Goal: Task Accomplishment & Management: Use online tool/utility

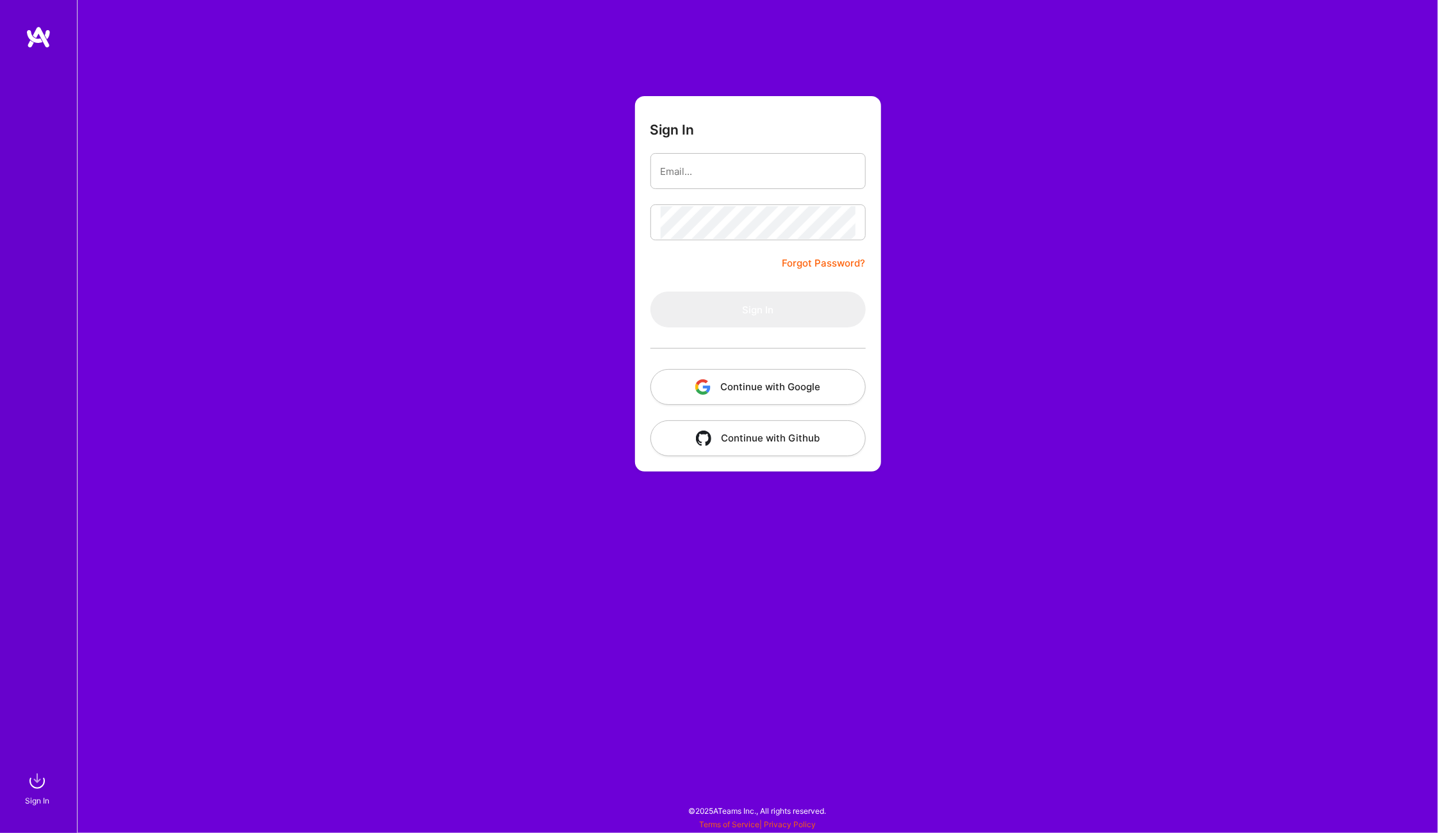
drag, startPoint x: 1083, startPoint y: 178, endPoint x: 966, endPoint y: 176, distance: 116.7
click at [1083, 178] on div "Sign In Forgot Password? Sign In Continue with Google Continue with Github" at bounding box center [757, 416] width 1361 height 833
click at [761, 175] on input "email" at bounding box center [758, 171] width 195 height 33
type input "[PERSON_NAME][EMAIL_ADDRESS][PERSON_NAME][DOMAIN_NAME]"
drag, startPoint x: 1213, startPoint y: 375, endPoint x: 1202, endPoint y: 372, distance: 10.7
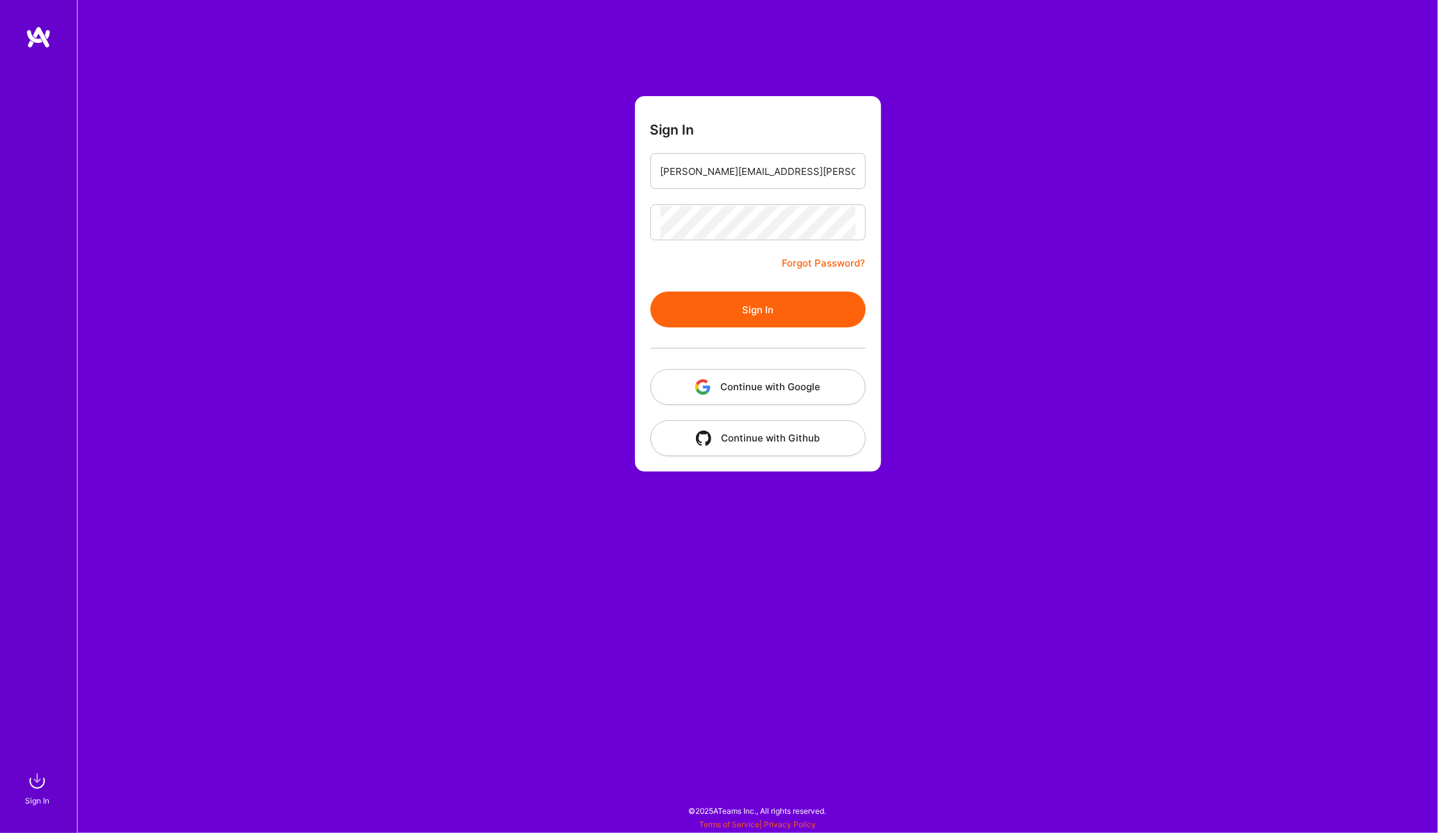
click at [1213, 375] on div "Sign In [PERSON_NAME][EMAIL_ADDRESS][PERSON_NAME][DOMAIN_NAME] Forgot Password?…" at bounding box center [757, 416] width 1361 height 833
click at [770, 315] on button "Sign In" at bounding box center [758, 310] width 215 height 36
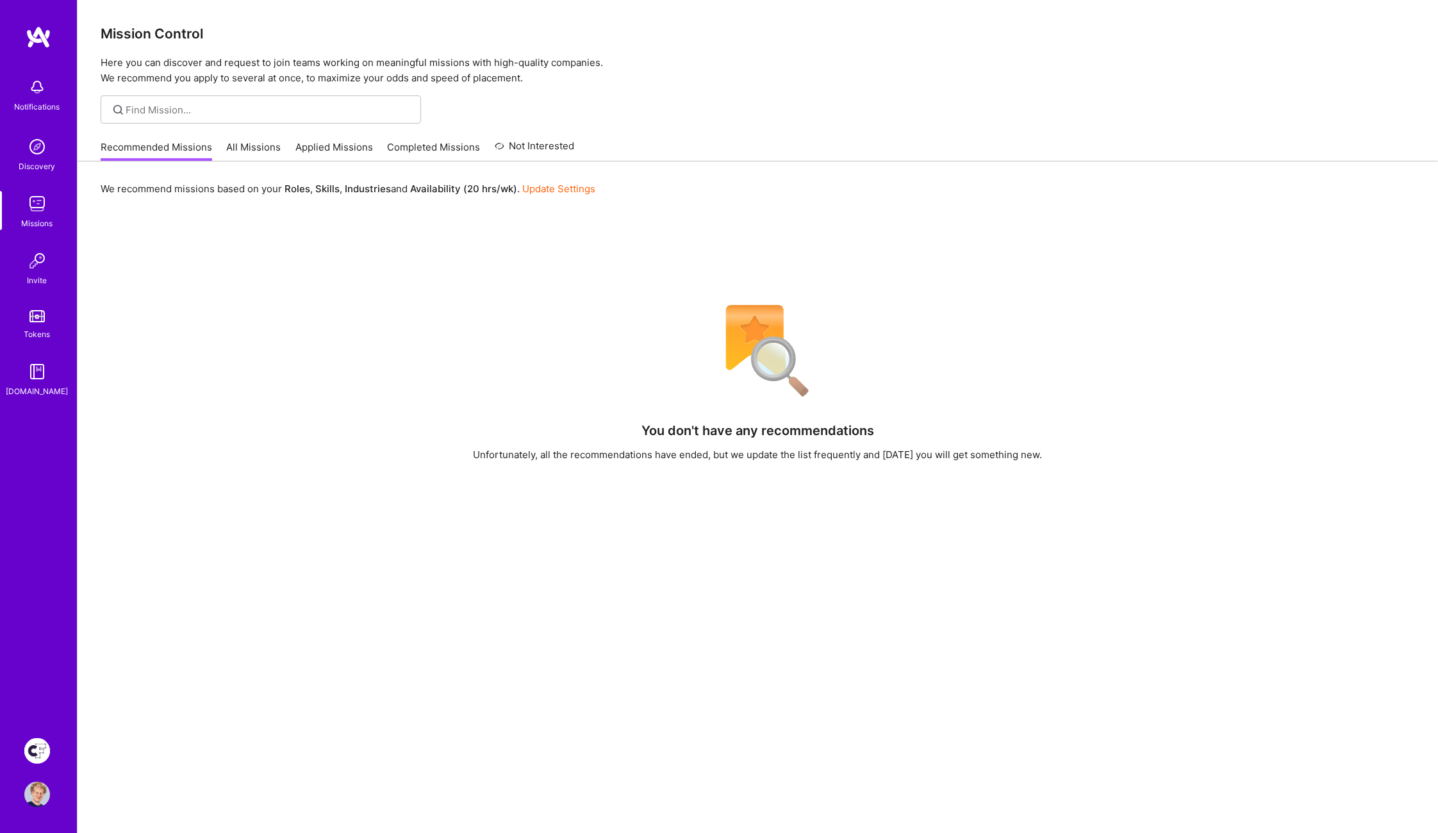
click at [37, 743] on img at bounding box center [37, 751] width 26 height 26
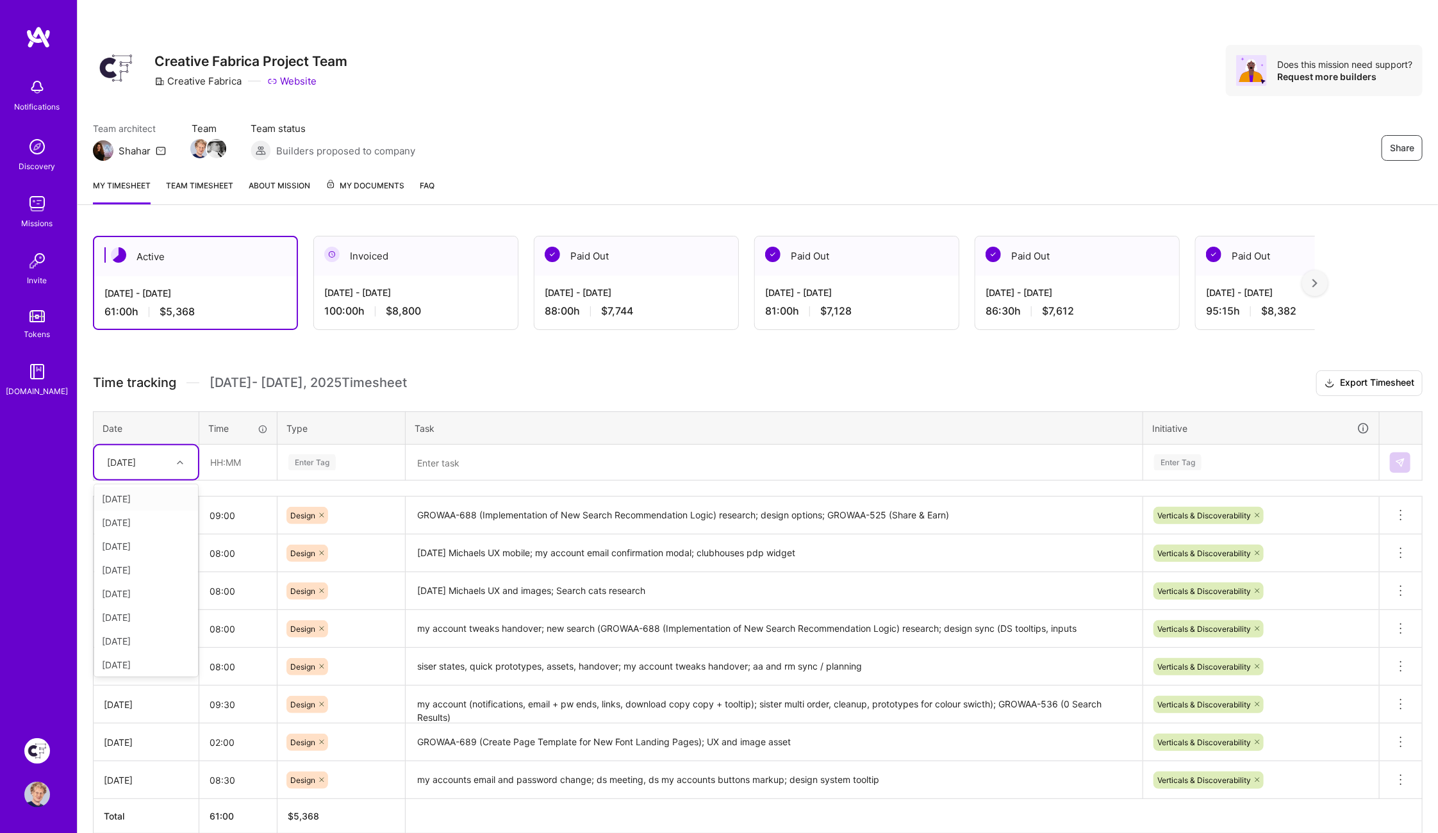
click at [136, 461] on div "[DATE]" at bounding box center [121, 462] width 29 height 13
click at [134, 659] on div "[DATE]" at bounding box center [146, 663] width 104 height 24
click at [239, 451] on input "text" at bounding box center [238, 462] width 76 height 34
type input "08:00"
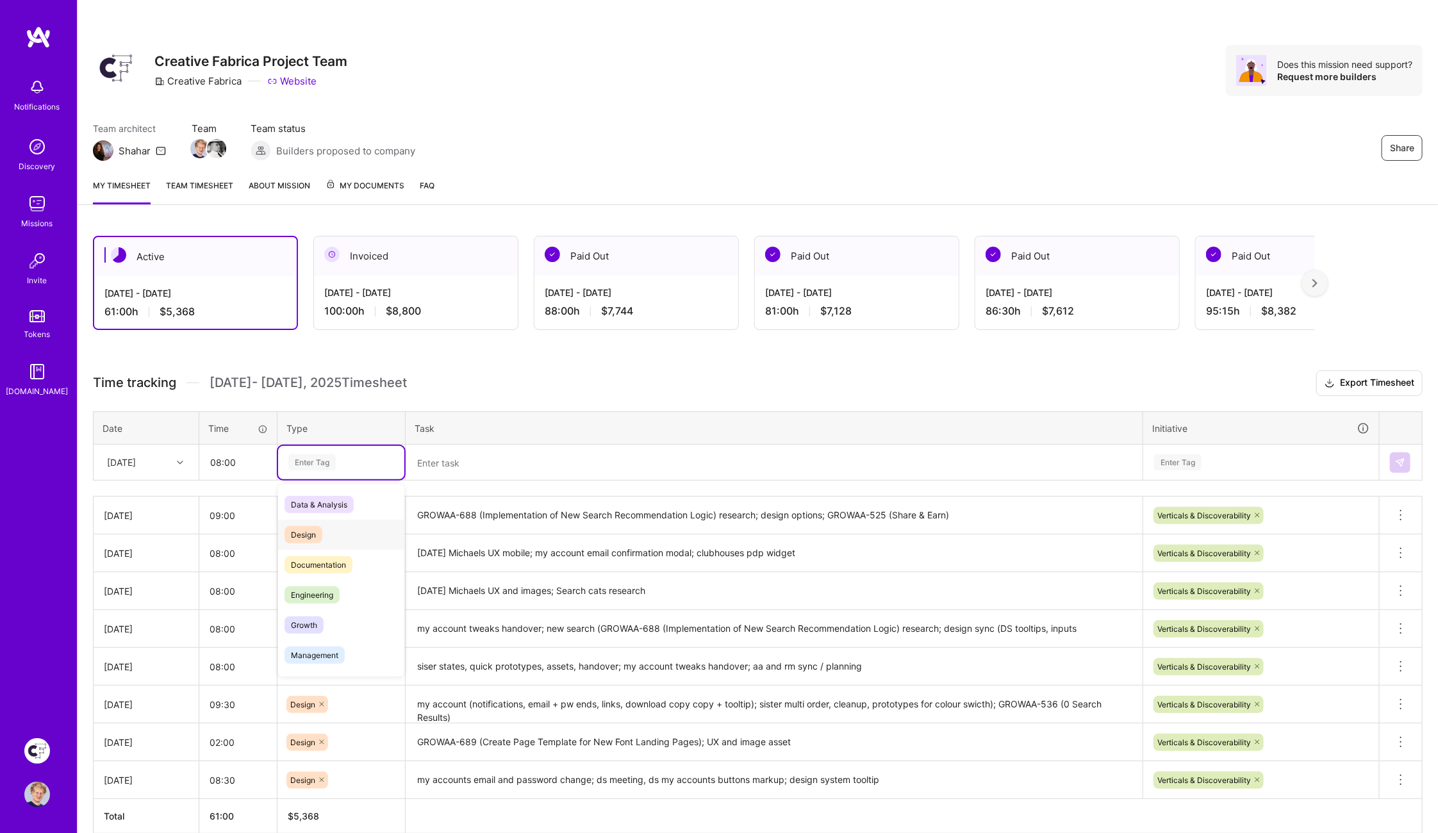
click at [298, 526] on span "Design" at bounding box center [304, 534] width 38 height 17
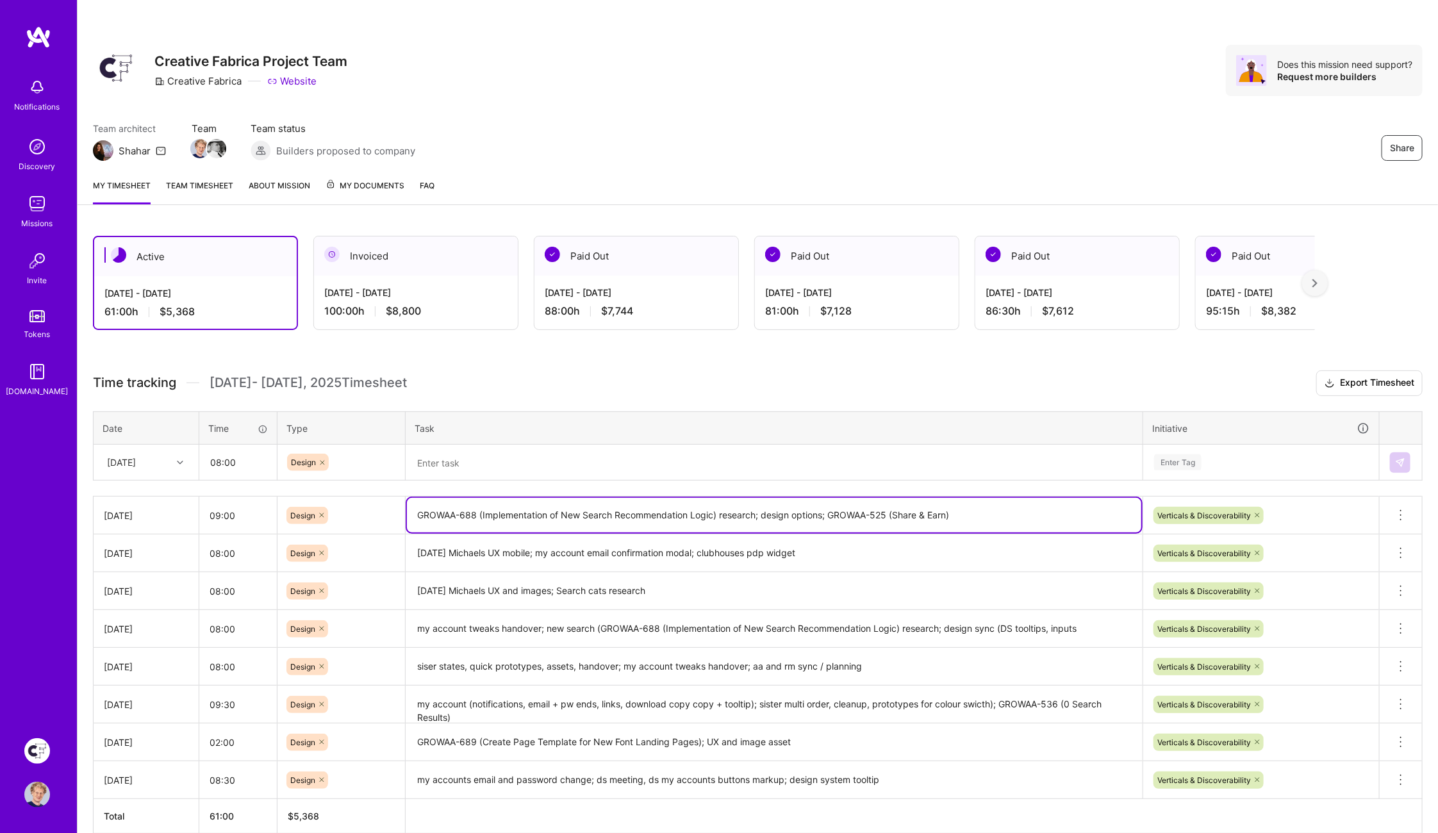
drag, startPoint x: 617, startPoint y: 511, endPoint x: 415, endPoint y: 511, distance: 202.5
click at [412, 511] on textarea "GROWAA-688 (Implementation of New Search Recommendation Logic) research; design…" at bounding box center [774, 515] width 734 height 35
click at [417, 511] on textarea "GROWAA-688 (Implementation of New Search Recommendation Logic) research; design…" at bounding box center [774, 515] width 734 height 35
drag, startPoint x: 500, startPoint y: 506, endPoint x: 807, endPoint y: 508, distance: 307.0
click at [790, 508] on textarea "GROWAA-688 (Implementation of New Search Recommendation Logic) research; design…" at bounding box center [774, 515] width 734 height 35
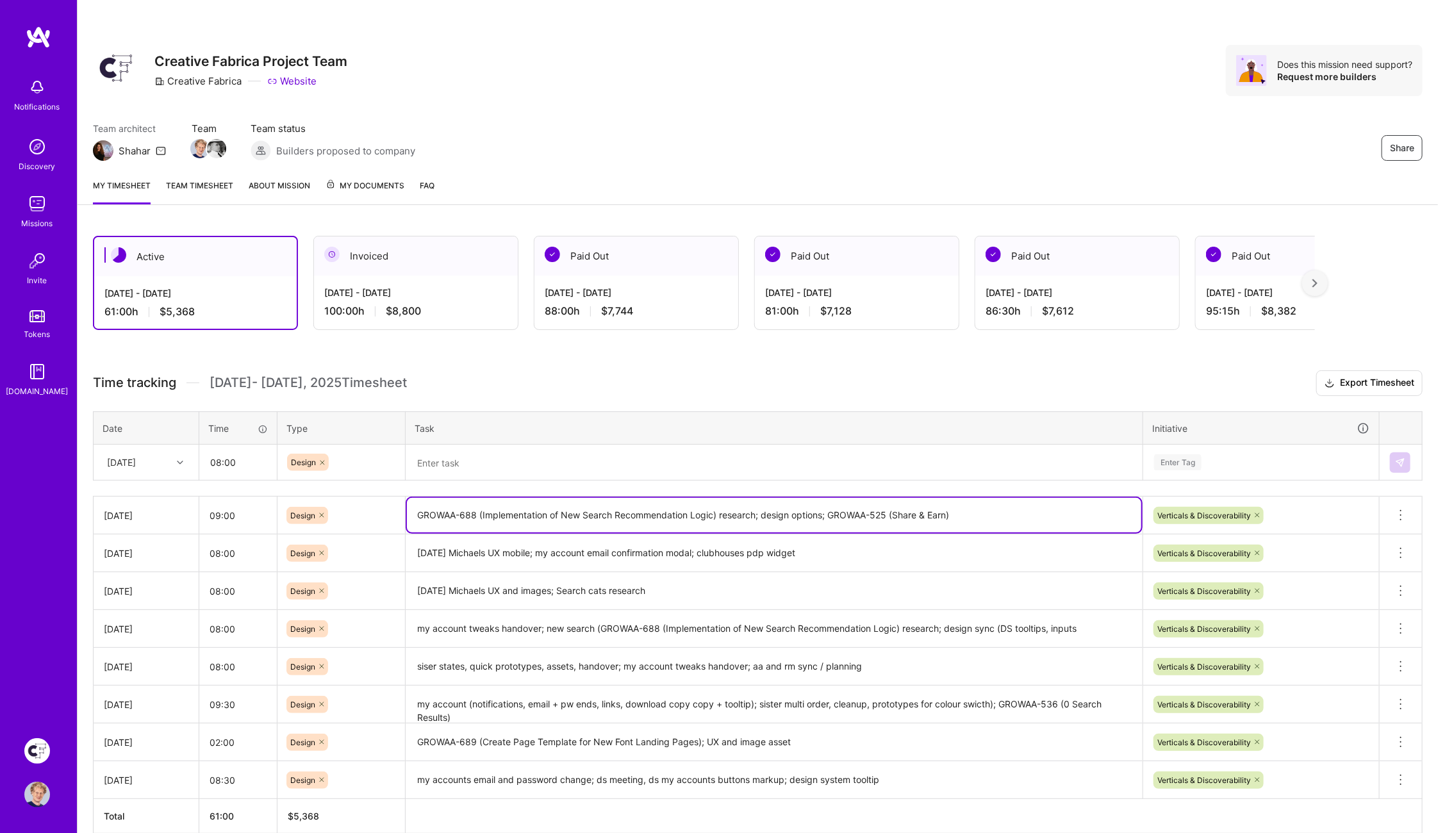
drag, startPoint x: 830, startPoint y: 511, endPoint x: 813, endPoint y: 514, distance: 17.6
click at [427, 512] on textarea "GROWAA-688 (Implementation of New Search Recommendation Logic) research; design…" at bounding box center [774, 515] width 734 height 35
drag, startPoint x: 993, startPoint y: 514, endPoint x: 445, endPoint y: 495, distance: 548.9
click at [418, 510] on textarea "GROWAA-688 (Implementation of New Search Recommendation Logic) research; design…" at bounding box center [774, 515] width 734 height 35
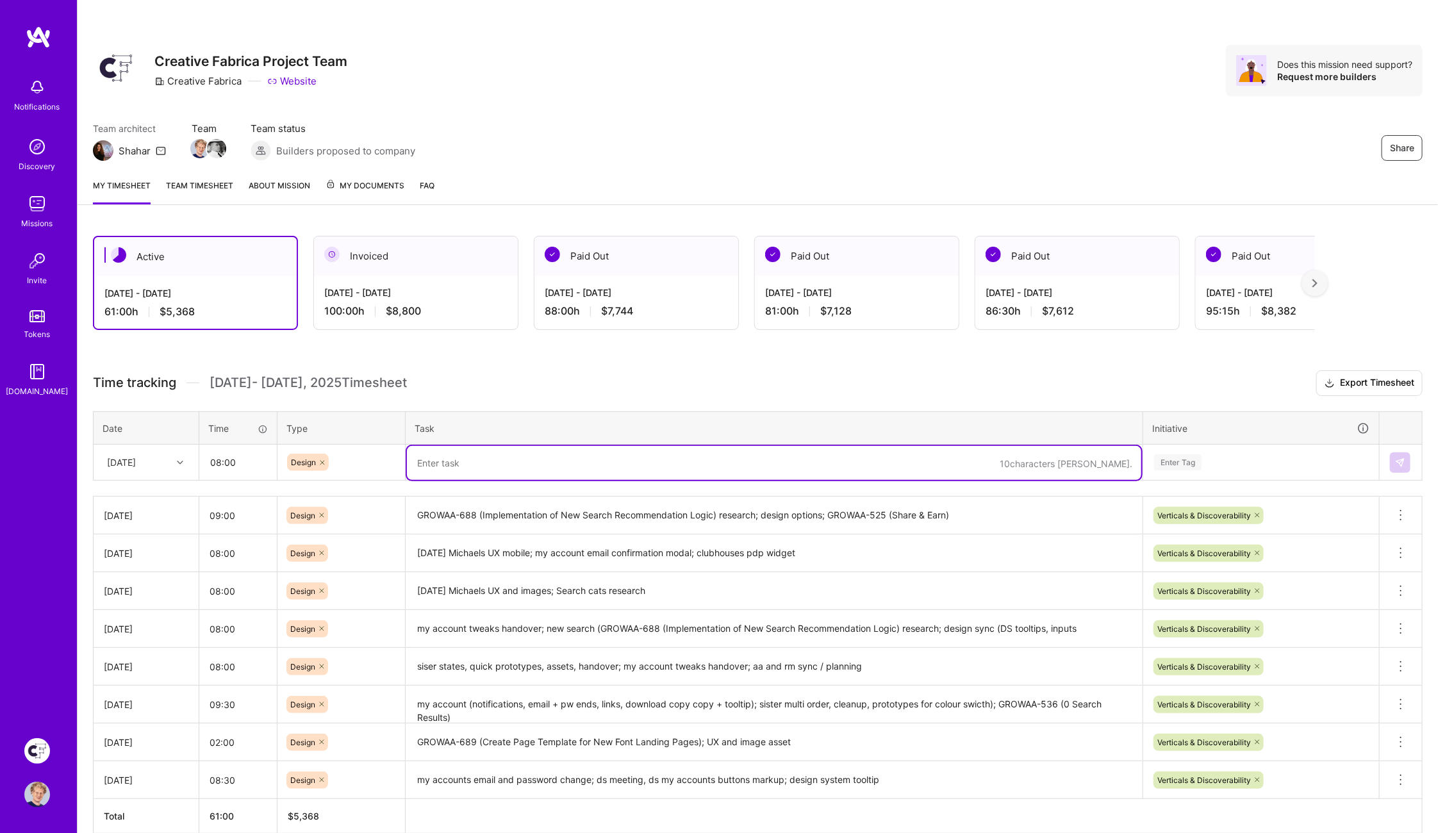
click at [474, 461] on textarea at bounding box center [774, 463] width 734 height 34
paste textarea "GROWAA-688 (Implementation of New Search Recommendation Logic) research; design…"
type textarea "GROWAA-688 (Implementation of New Search Recommendation Logic) research; design…"
